Goal: Information Seeking & Learning: Check status

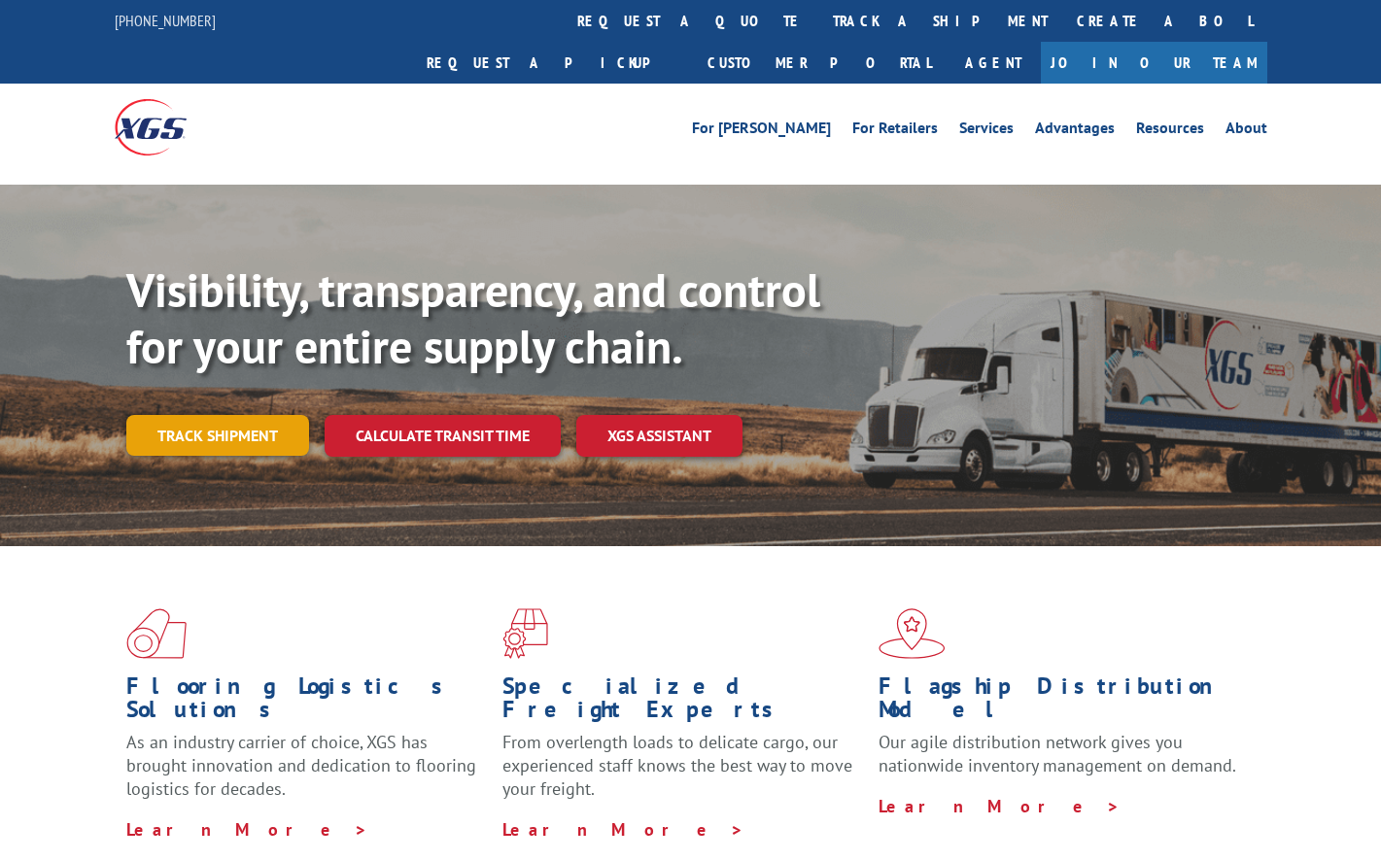
click at [187, 415] on link "Track shipment" at bounding box center [217, 435] width 183 height 41
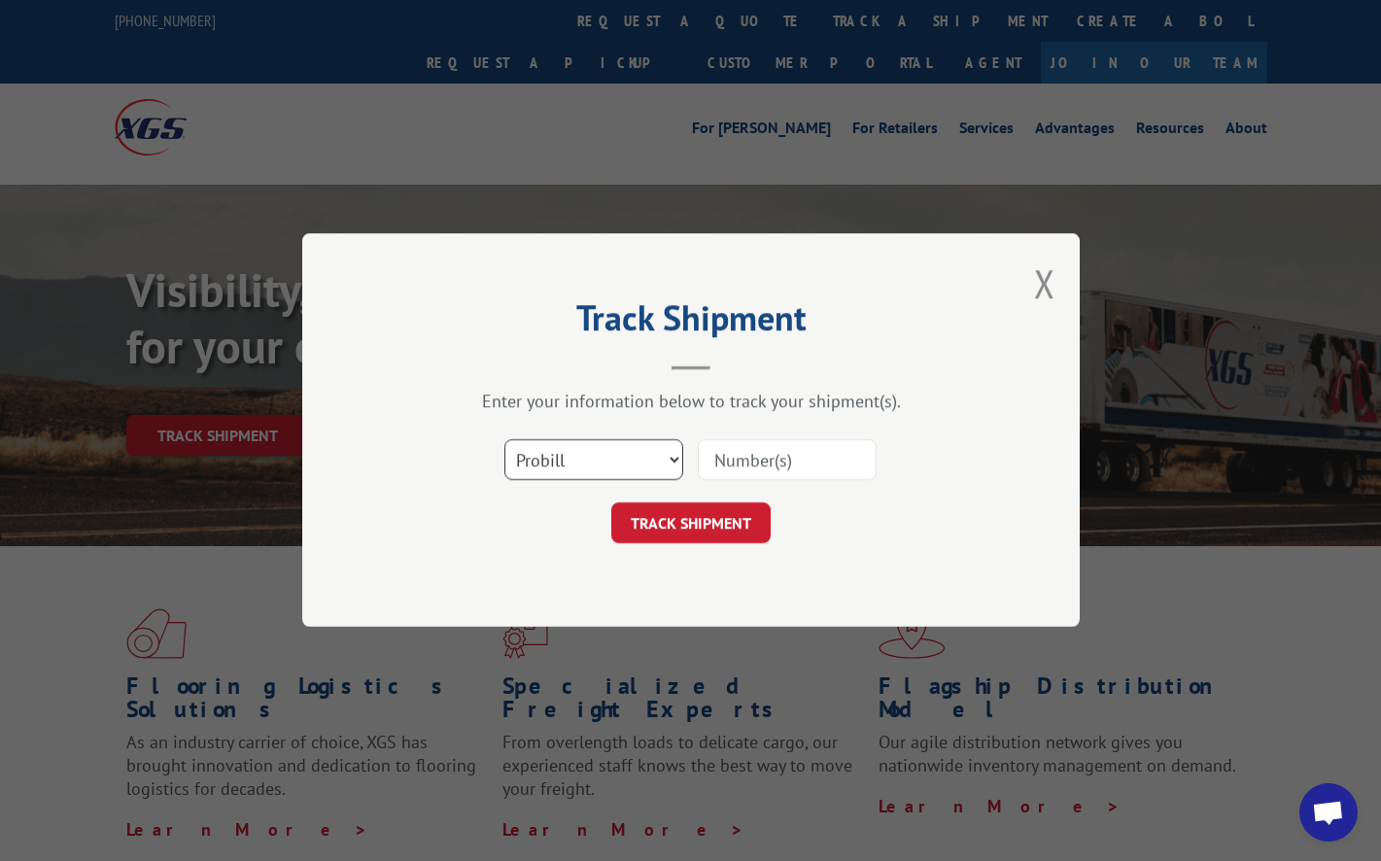
select select "bol"
click at [768, 459] on input at bounding box center [787, 460] width 179 height 41
paste input "242992"
type input "242992"
click at [682, 522] on button "TRACK SHIPMENT" at bounding box center [690, 523] width 159 height 41
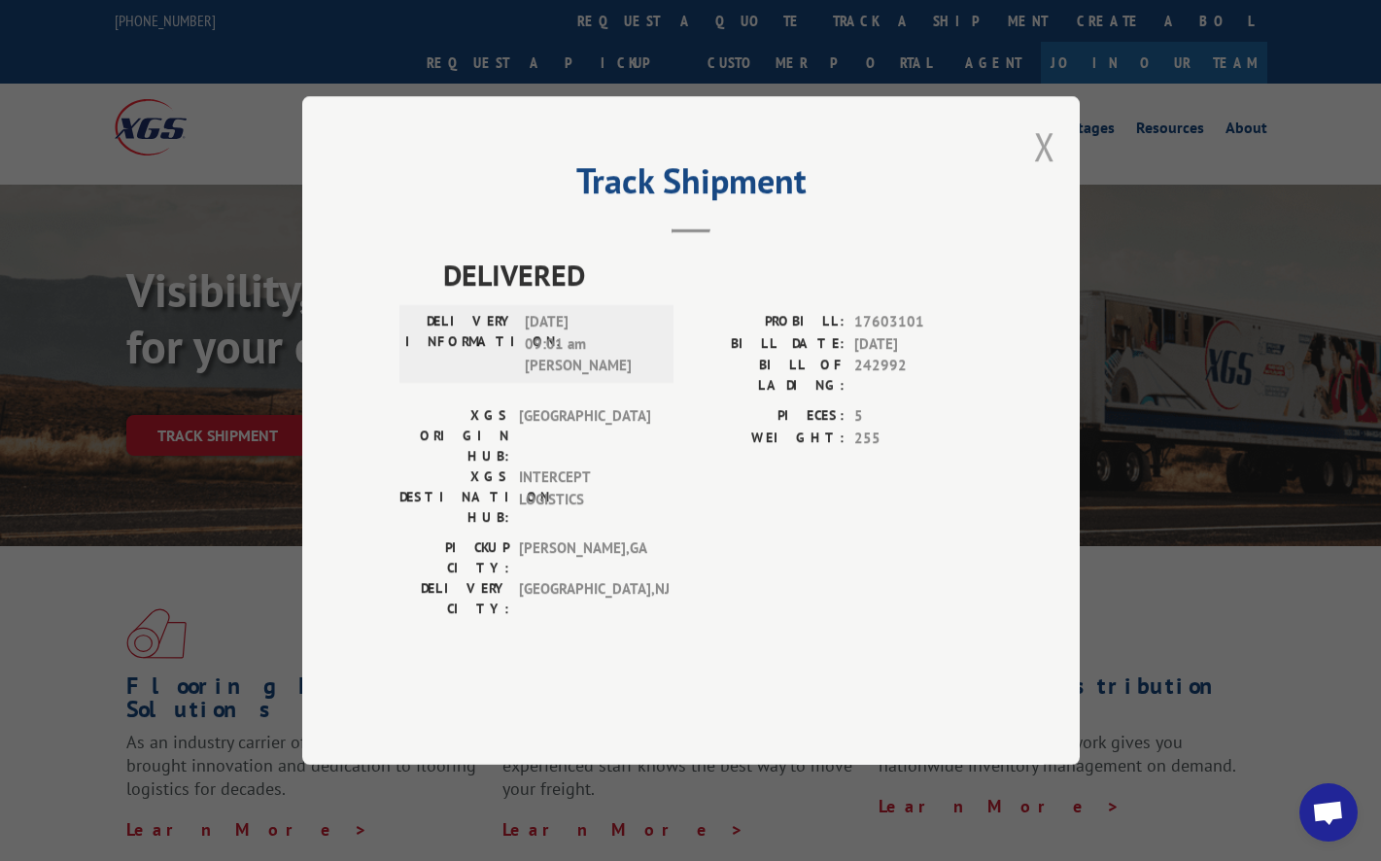
click at [1046, 172] on button "Close modal" at bounding box center [1044, 147] width 21 height 52
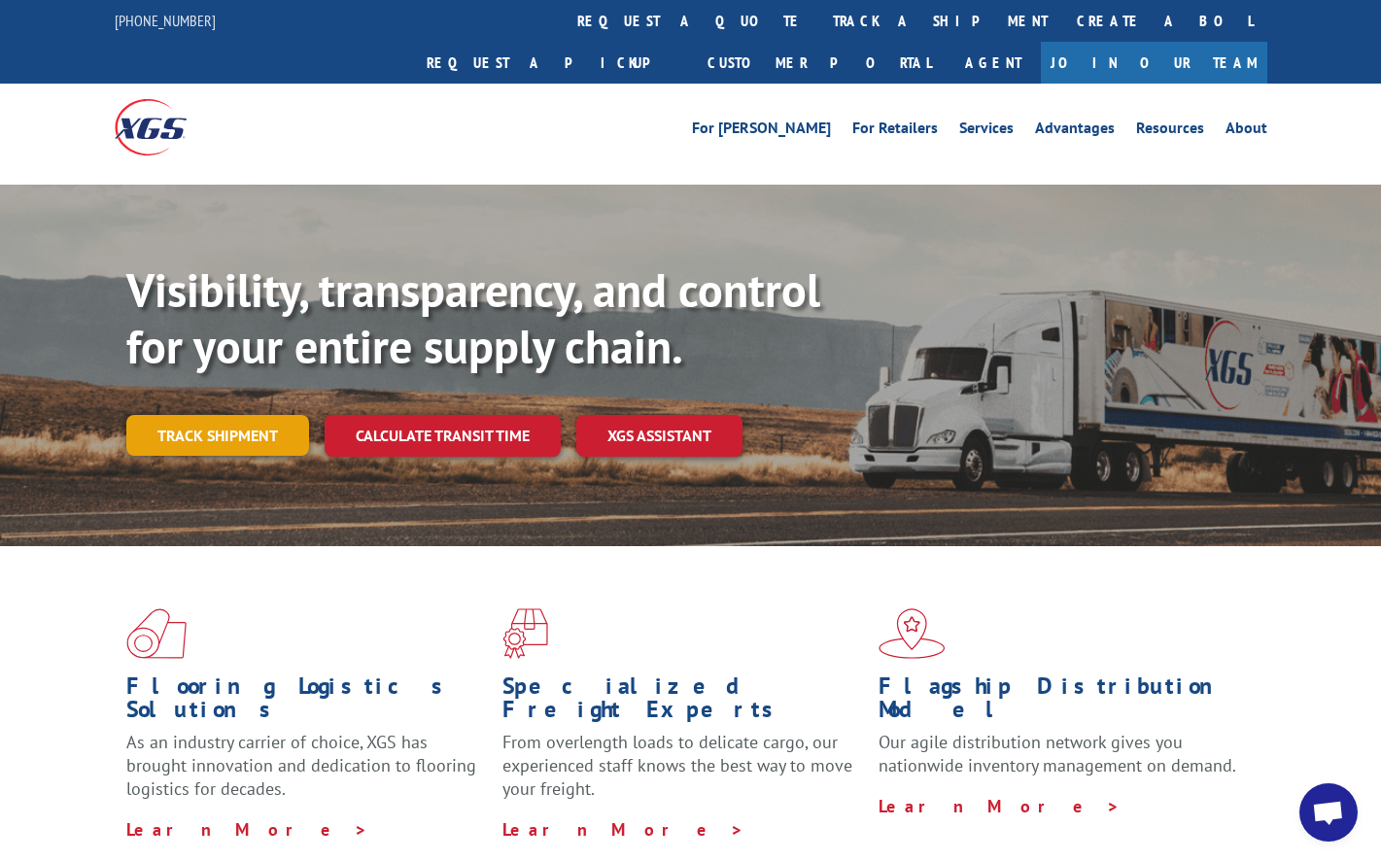
click at [249, 415] on link "Track shipment" at bounding box center [217, 435] width 183 height 41
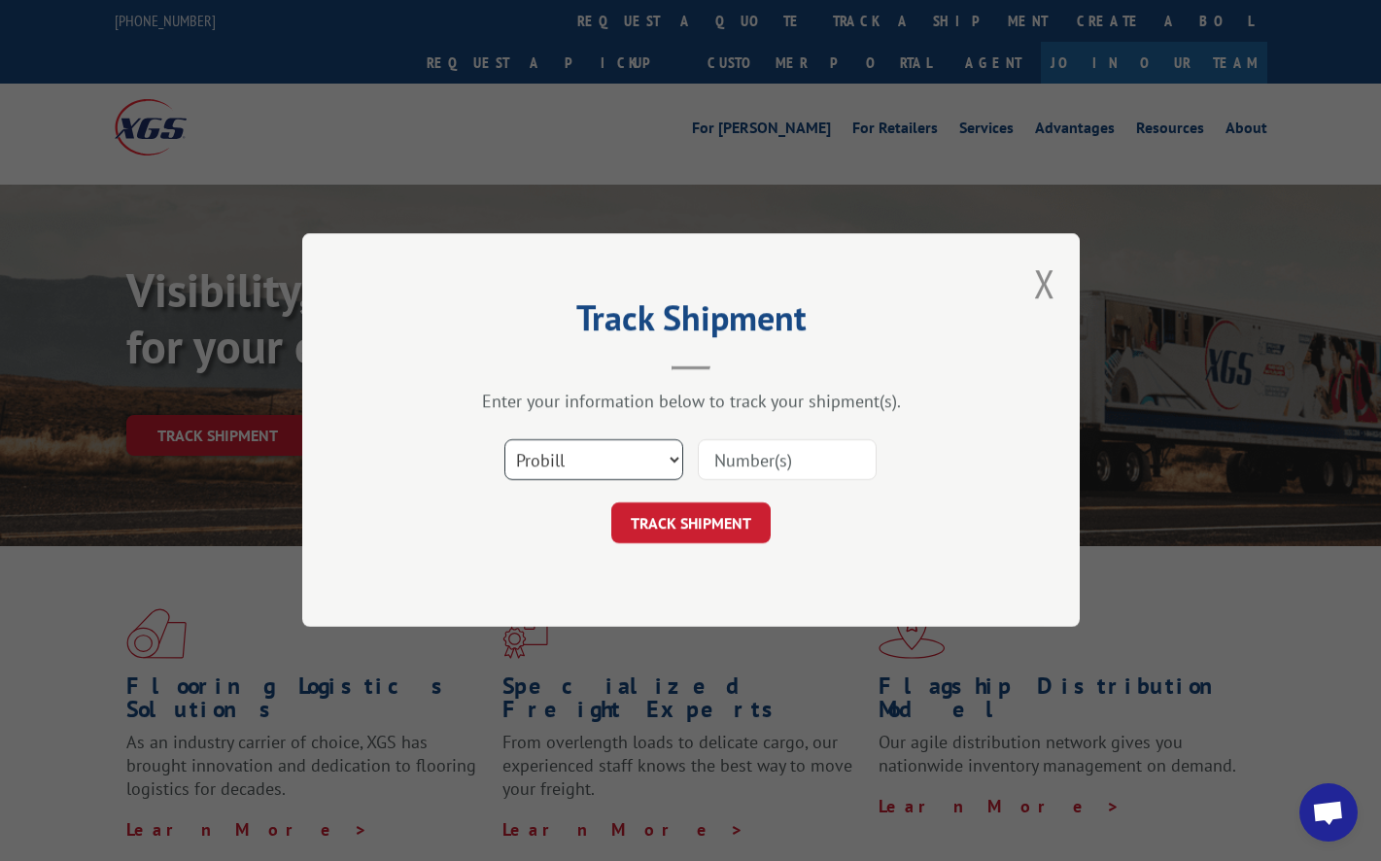
select select "bol"
click at [773, 468] on input at bounding box center [787, 460] width 179 height 41
paste input "242992"
type input "242992"
click at [690, 523] on button "TRACK SHIPMENT" at bounding box center [690, 523] width 159 height 41
